Goal: Task Accomplishment & Management: Manage account settings

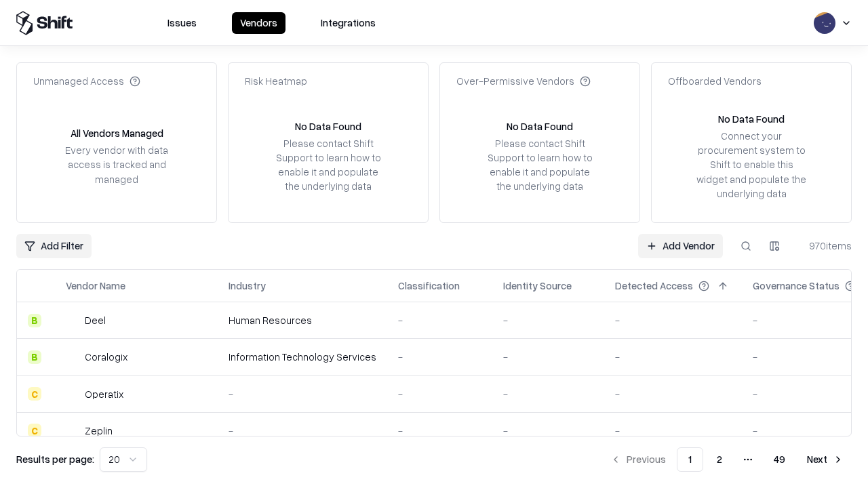
click at [680, 245] on link "Add Vendor" at bounding box center [680, 246] width 85 height 24
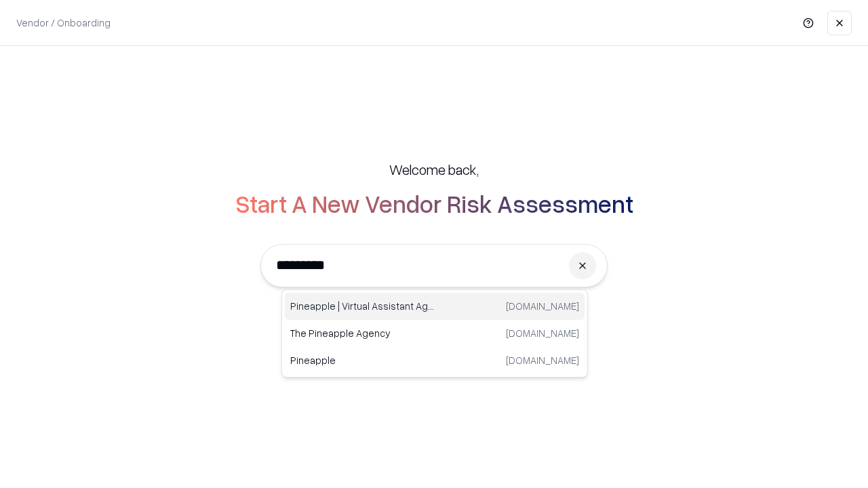
click at [435, 306] on div "Pineapple | Virtual Assistant Agency [DOMAIN_NAME]" at bounding box center [435, 306] width 300 height 27
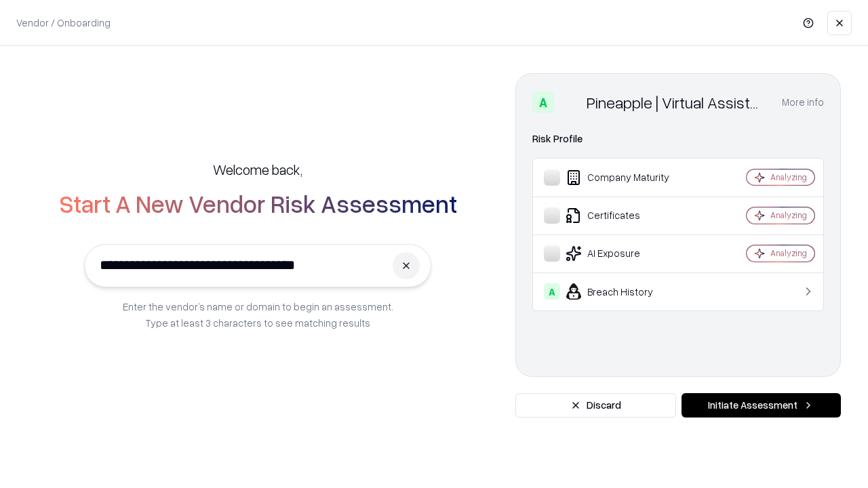
type input "**********"
click at [761, 405] on button "Initiate Assessment" at bounding box center [760, 405] width 159 height 24
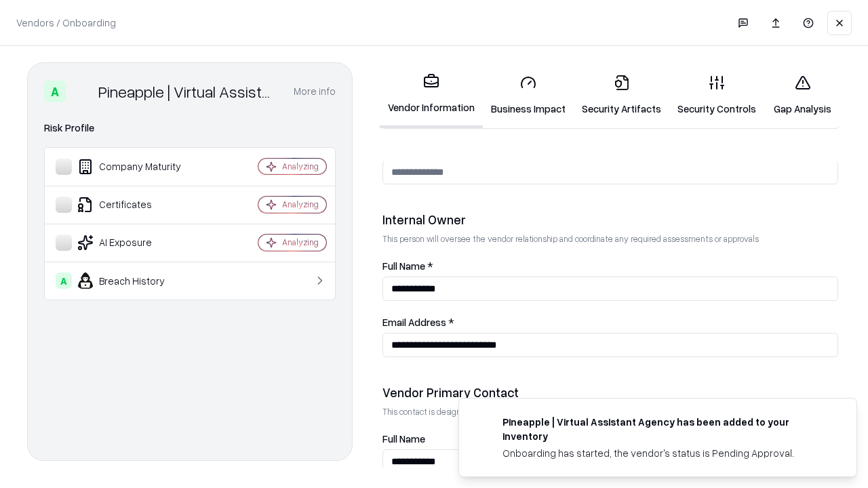
scroll to position [702, 0]
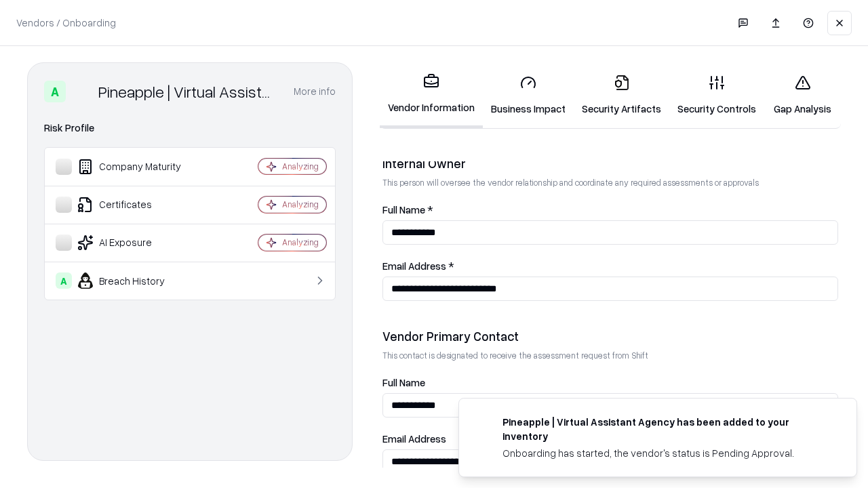
click at [528, 95] on link "Business Impact" at bounding box center [528, 95] width 91 height 63
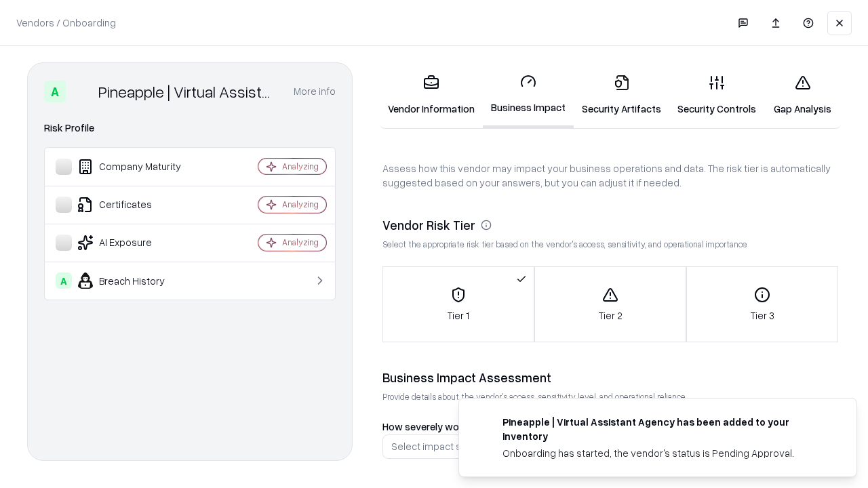
click at [621, 95] on link "Security Artifacts" at bounding box center [622, 95] width 96 height 63
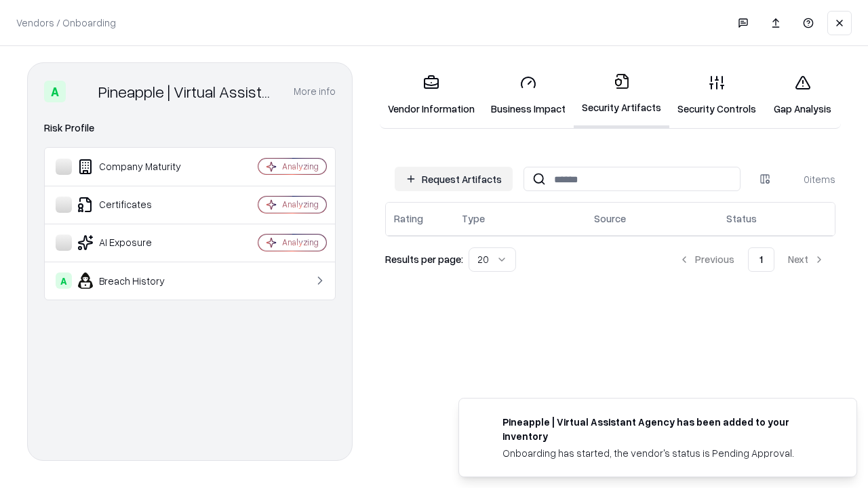
click at [454, 179] on button "Request Artifacts" at bounding box center [454, 179] width 118 height 24
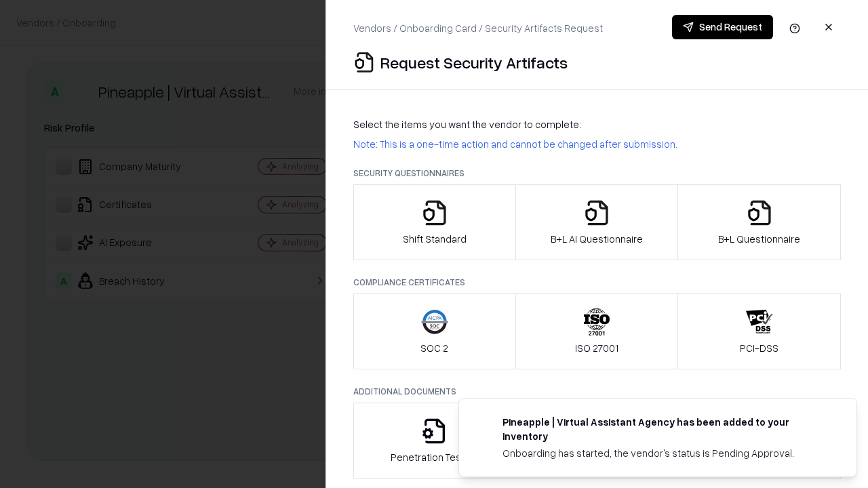
click at [434, 222] on icon "button" at bounding box center [434, 212] width 27 height 27
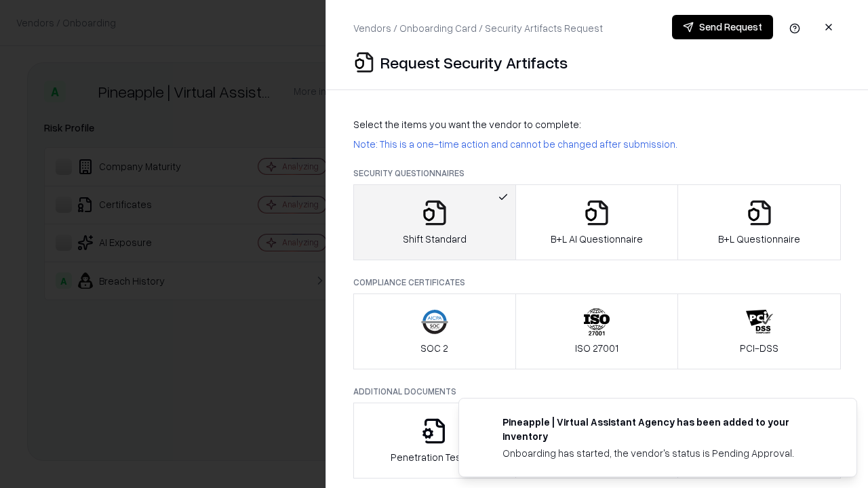
click at [722, 27] on button "Send Request" at bounding box center [722, 27] width 101 height 24
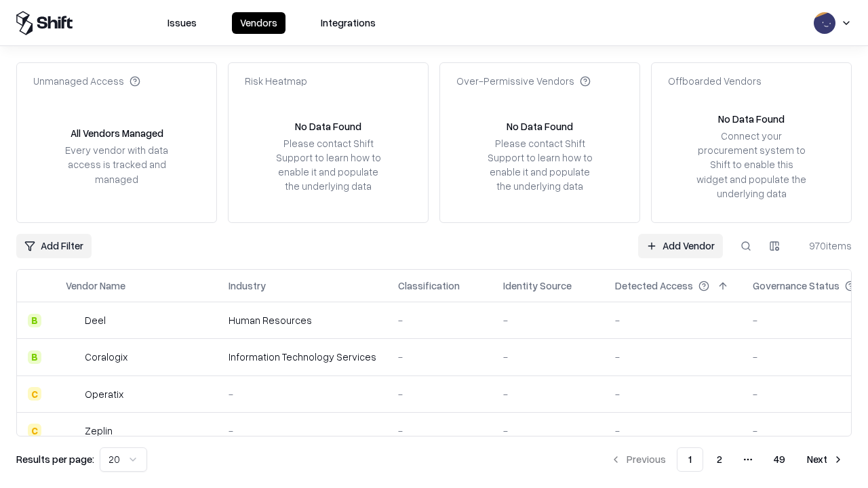
click at [746, 245] on button at bounding box center [746, 246] width 24 height 24
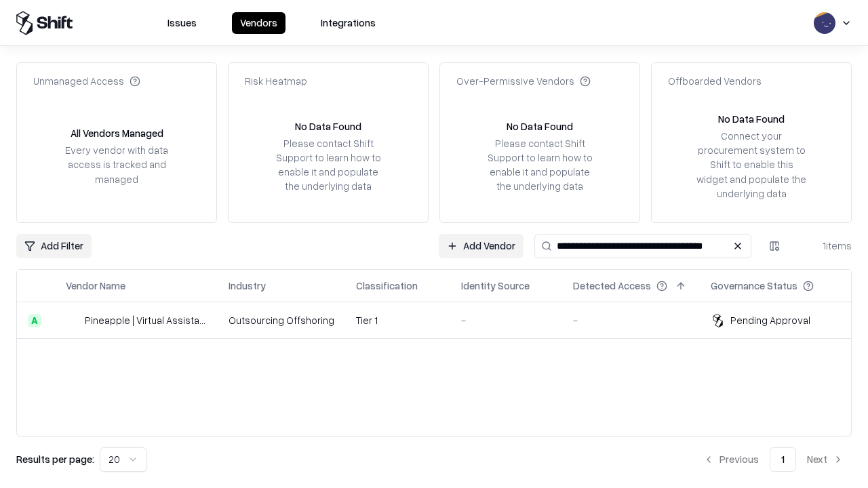
type input "**********"
click at [442, 320] on td "Tier 1" at bounding box center [397, 320] width 105 height 37
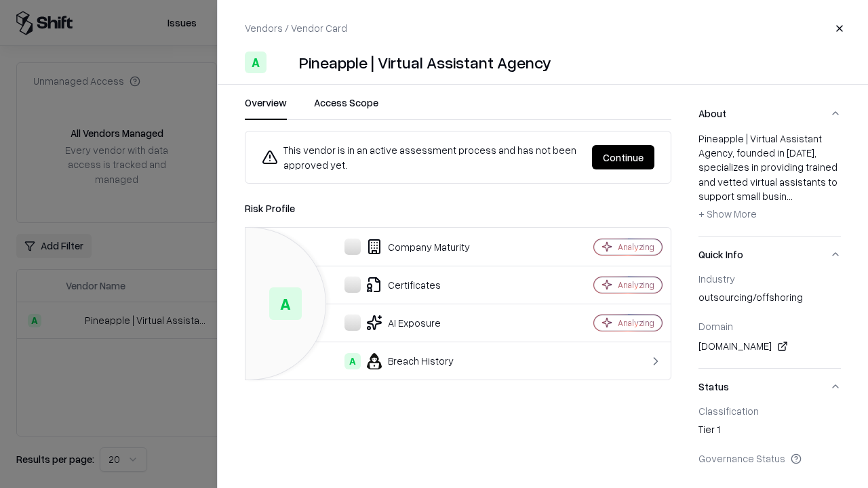
click at [623, 157] on button "Continue" at bounding box center [623, 157] width 62 height 24
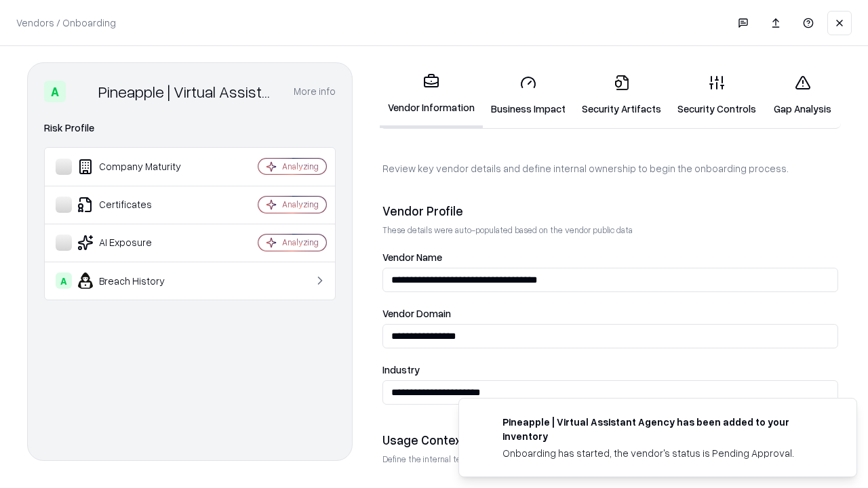
click at [621, 95] on link "Security Artifacts" at bounding box center [622, 95] width 96 height 63
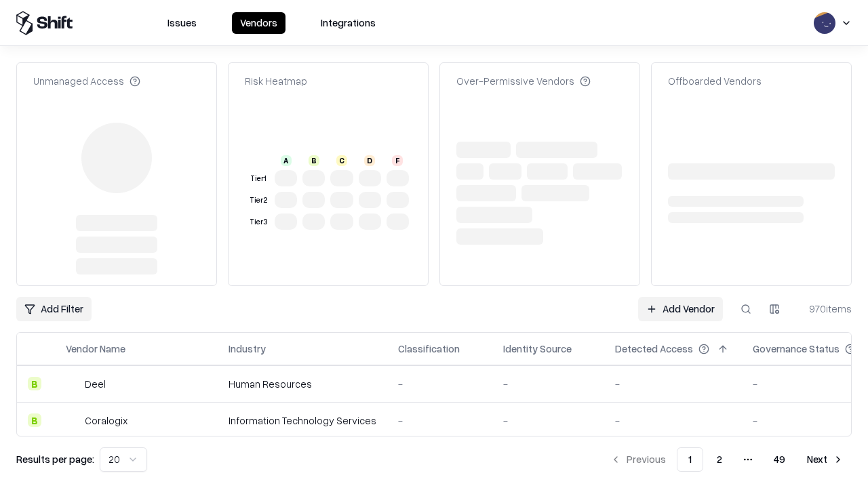
click at [680, 309] on link "Add Vendor" at bounding box center [680, 309] width 85 height 24
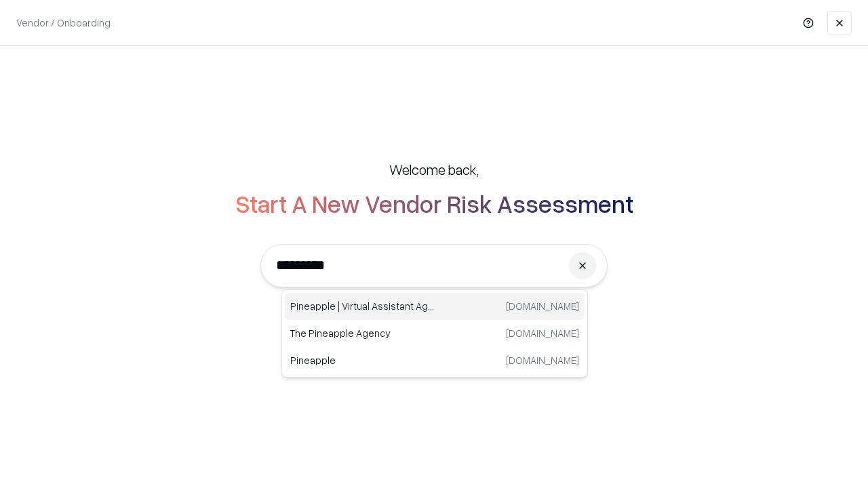
click at [435, 306] on div "Pineapple | Virtual Assistant Agency [DOMAIN_NAME]" at bounding box center [435, 306] width 300 height 27
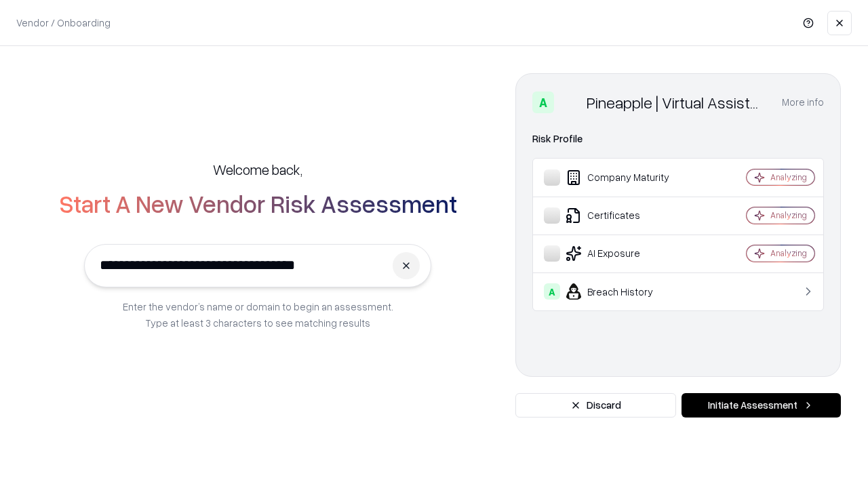
type input "**********"
click at [761, 405] on button "Initiate Assessment" at bounding box center [760, 405] width 159 height 24
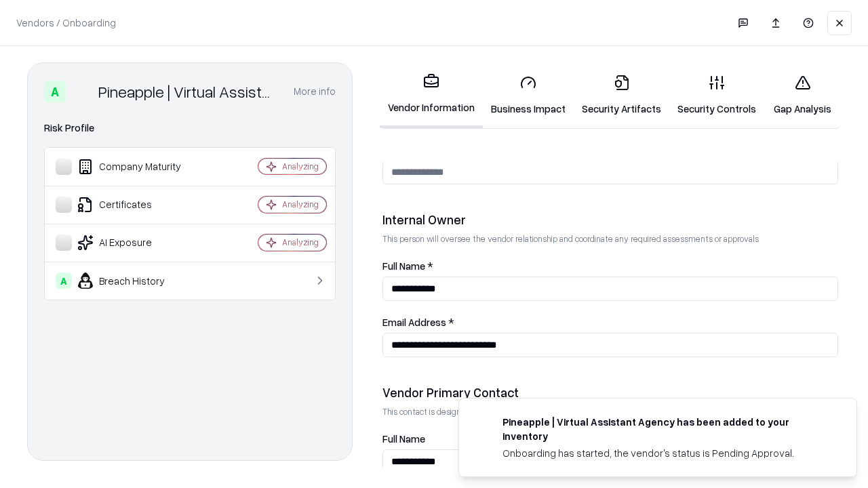
scroll to position [702, 0]
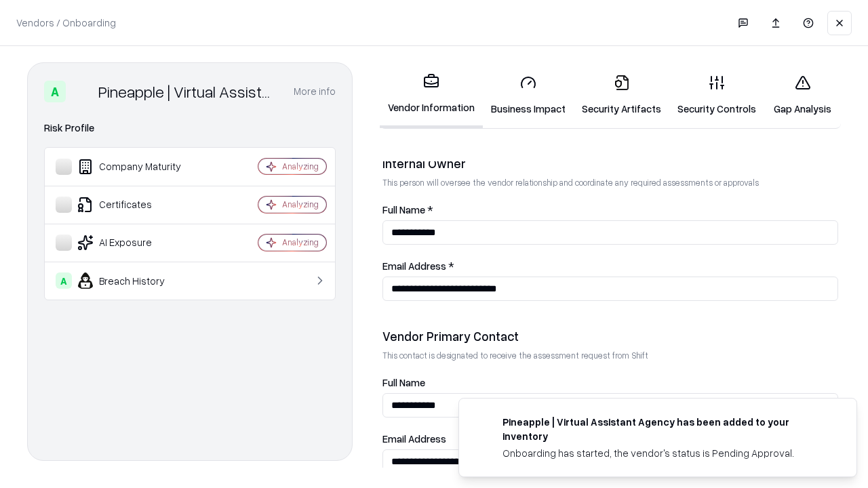
click at [802, 95] on link "Gap Analysis" at bounding box center [802, 95] width 77 height 63
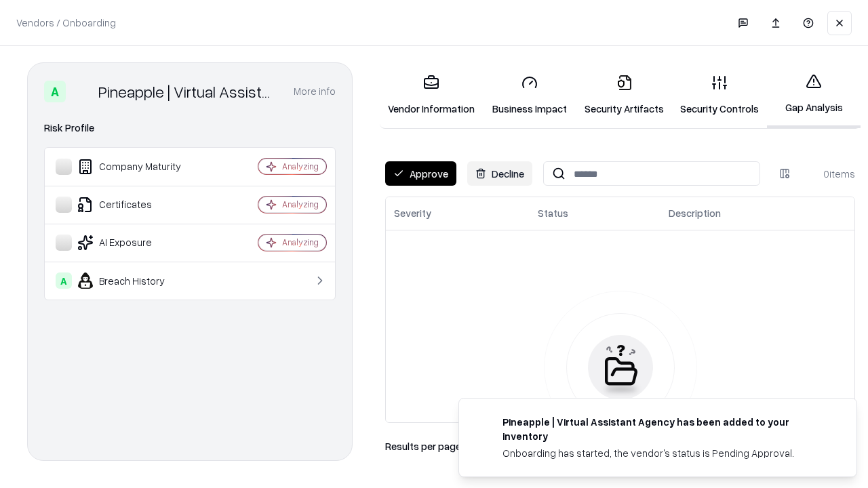
click at [420, 174] on button "Approve" at bounding box center [420, 173] width 71 height 24
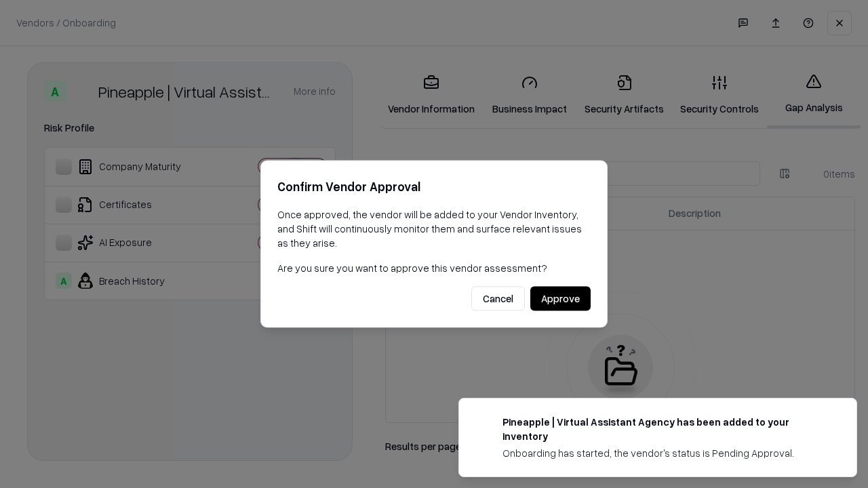
click at [560, 298] on button "Approve" at bounding box center [560, 299] width 60 height 24
